Goal: Check status: Verify the current state of an ongoing process or item

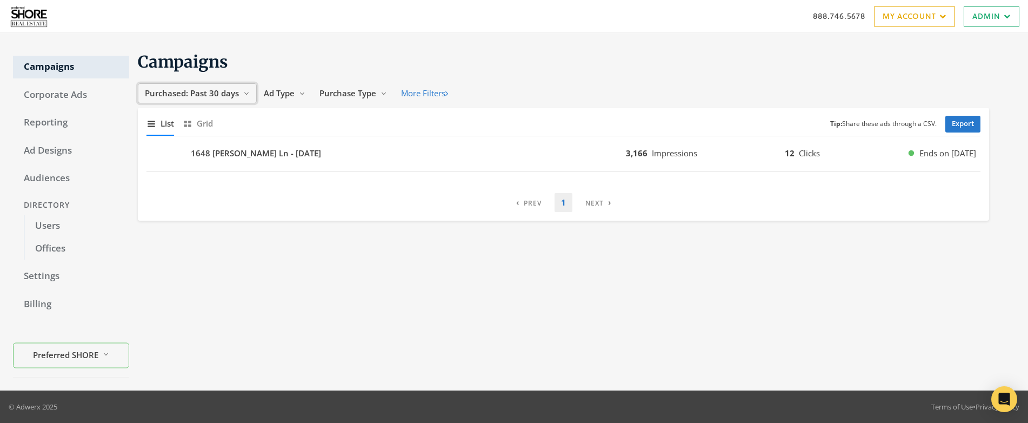
click at [205, 97] on span "Purchased: Past 30 days" at bounding box center [192, 93] width 94 height 11
click at [183, 191] on button "All Time" at bounding box center [181, 196] width 77 height 17
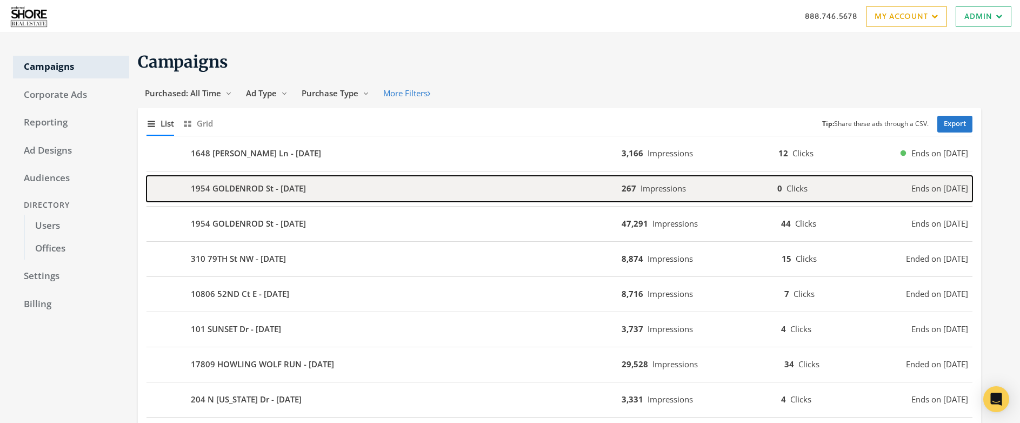
click at [369, 190] on div "1954 GOLDENROD St - [DATE]" at bounding box center [384, 189] width 475 height 26
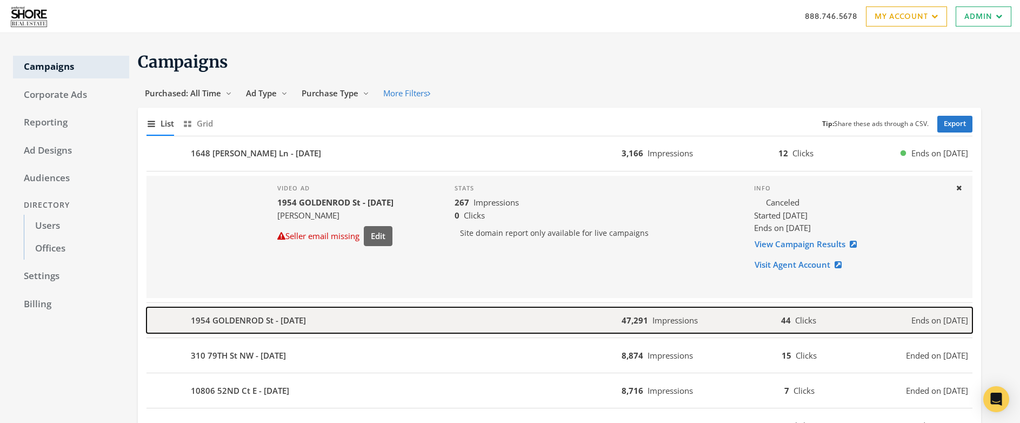
click at [475, 321] on div "1954 GOLDENROD St - [DATE]" at bounding box center [384, 320] width 475 height 26
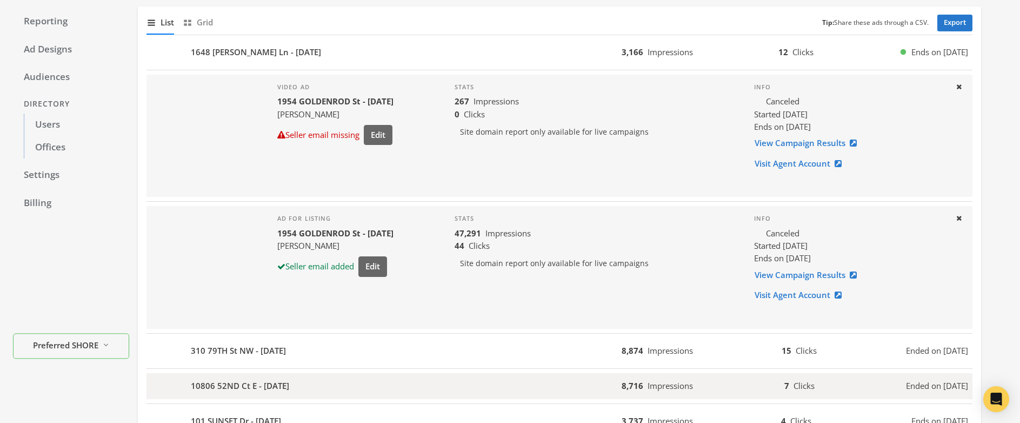
scroll to position [181, 0]
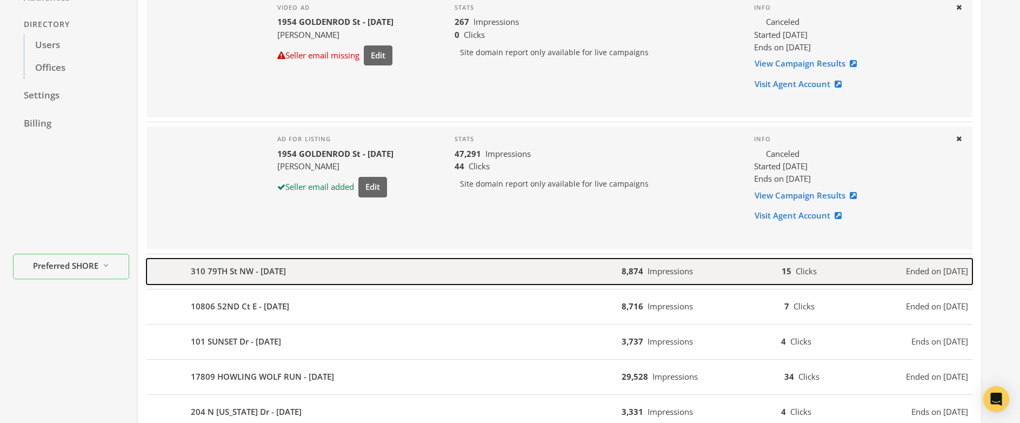
click at [410, 270] on div "310 79TH St NW - [DATE]" at bounding box center [384, 271] width 475 height 26
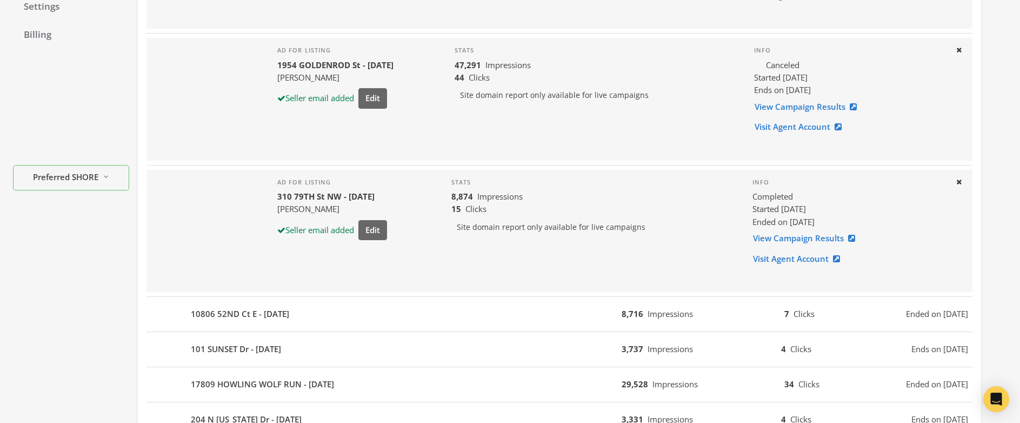
scroll to position [271, 0]
click at [792, 235] on link "View Campaign Results" at bounding box center [808, 237] width 110 height 20
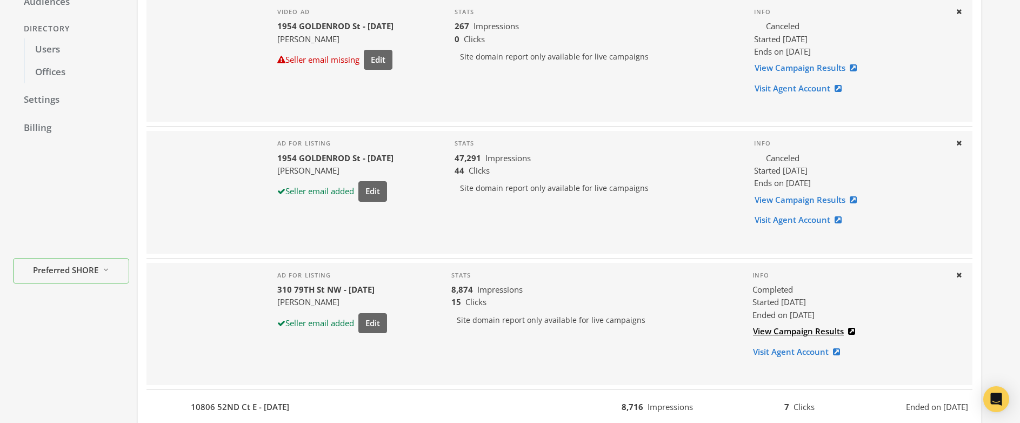
scroll to position [0, 0]
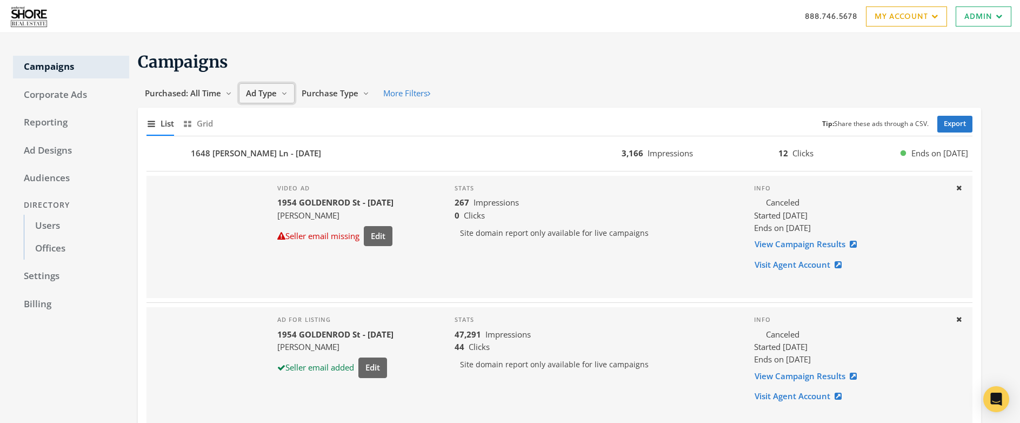
click at [267, 91] on span "Ad Type" at bounding box center [261, 93] width 31 height 11
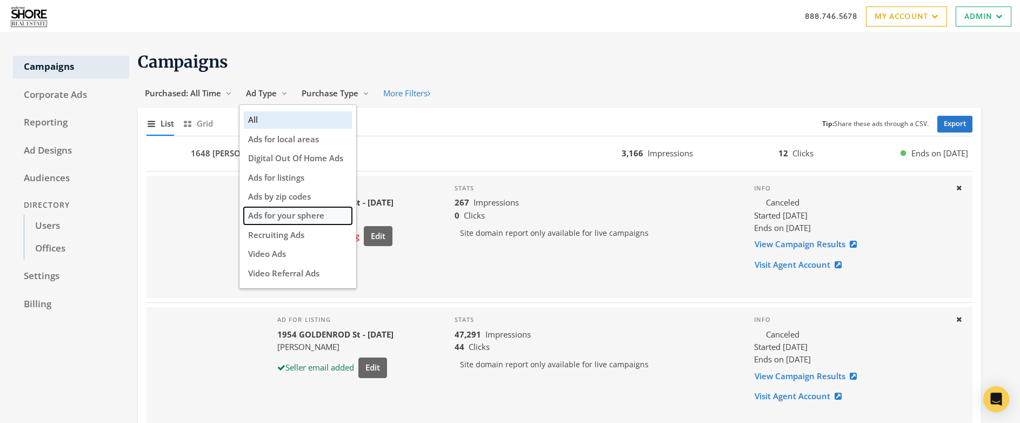
click at [288, 217] on span "Ads for your sphere" at bounding box center [286, 215] width 76 height 11
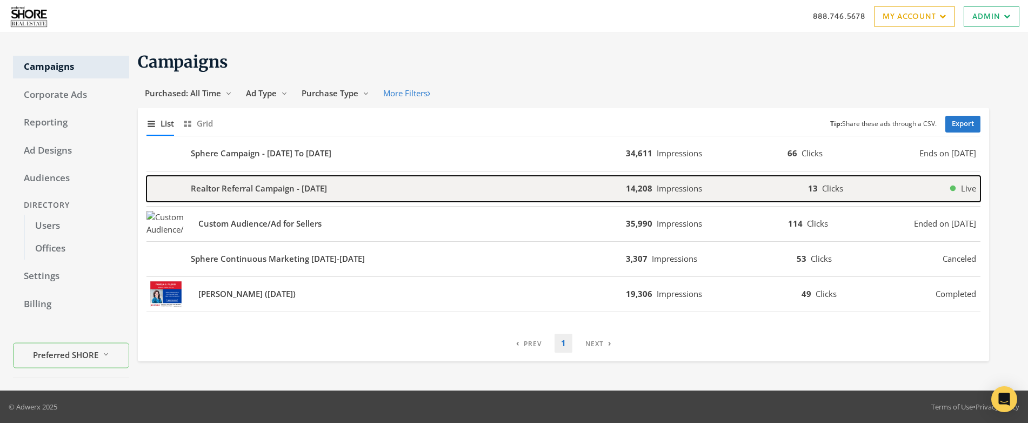
click at [302, 188] on b "Realtor Referral Campaign - [DATE]" at bounding box center [259, 188] width 136 height 12
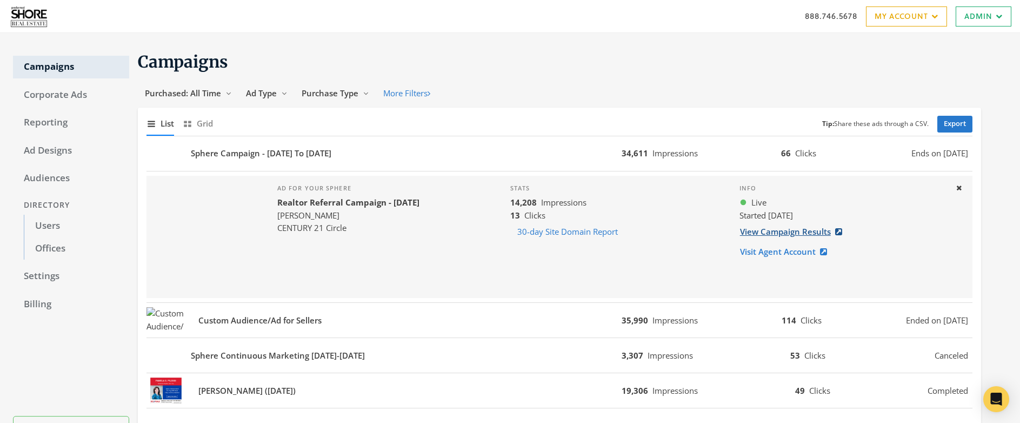
click at [784, 232] on link "View Campaign Results" at bounding box center [795, 232] width 110 height 20
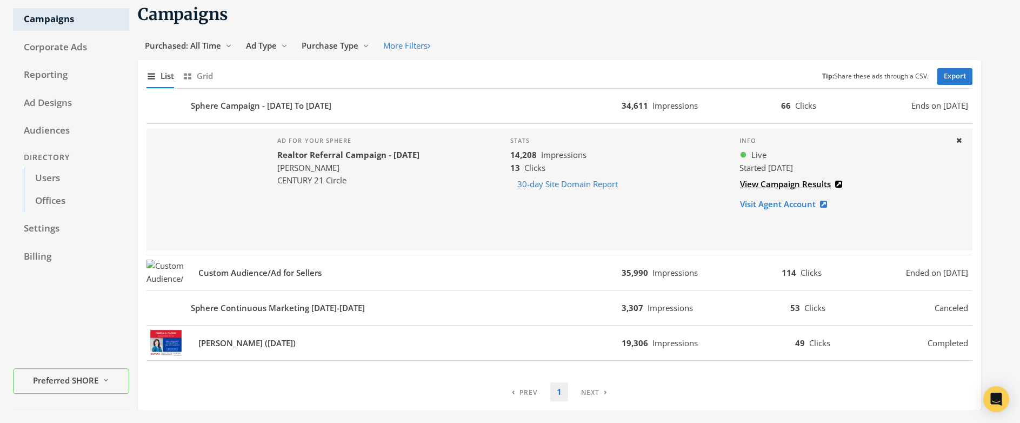
scroll to position [66, 0]
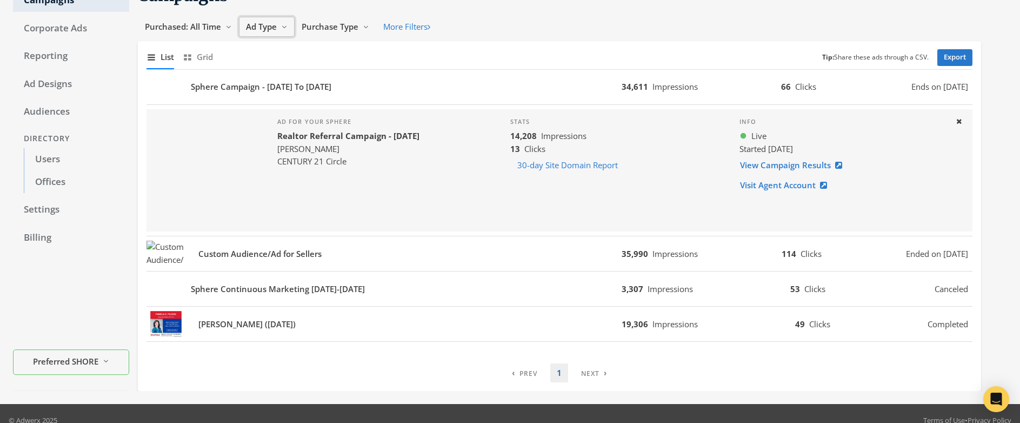
click at [260, 23] on span "Ad Type" at bounding box center [261, 26] width 31 height 11
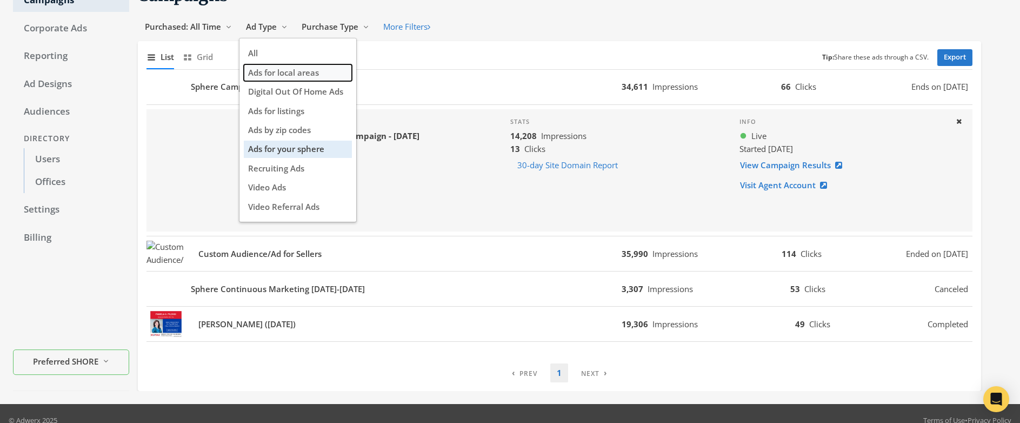
click at [297, 73] on span "Ads for local areas" at bounding box center [283, 72] width 71 height 11
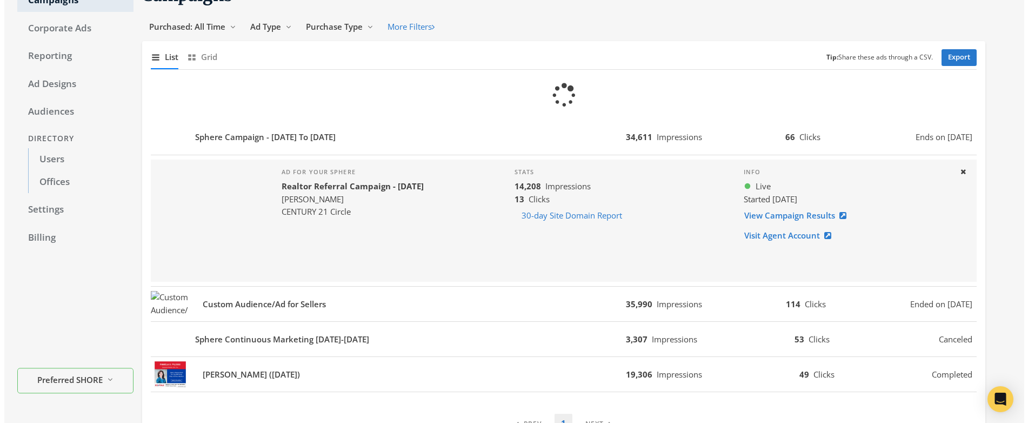
scroll to position [0, 0]
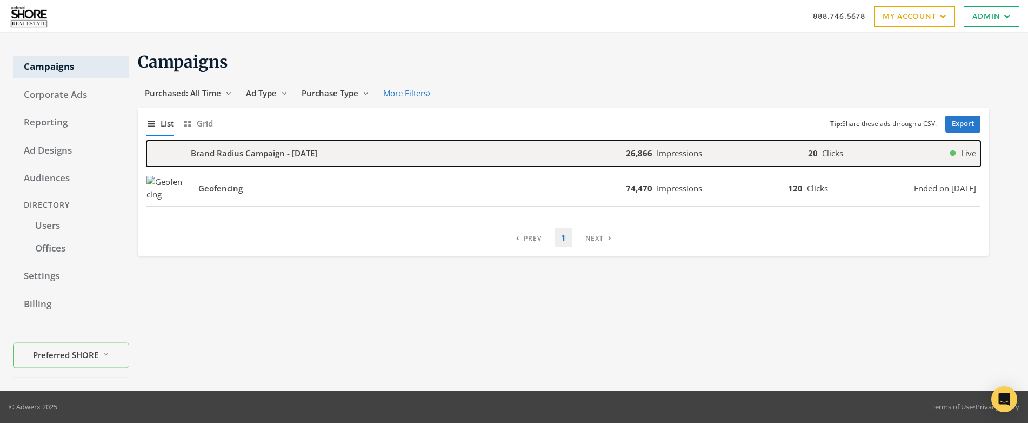
click at [307, 158] on b "Brand Radius Campaign - [DATE]" at bounding box center [254, 153] width 127 height 12
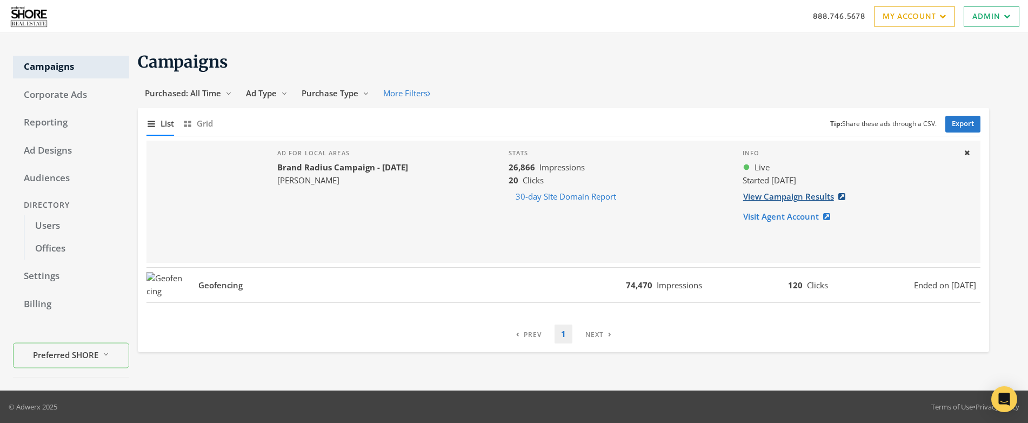
click at [807, 194] on link "View Campaign Results" at bounding box center [798, 197] width 110 height 20
